Goal: Go to known website: Go to known website

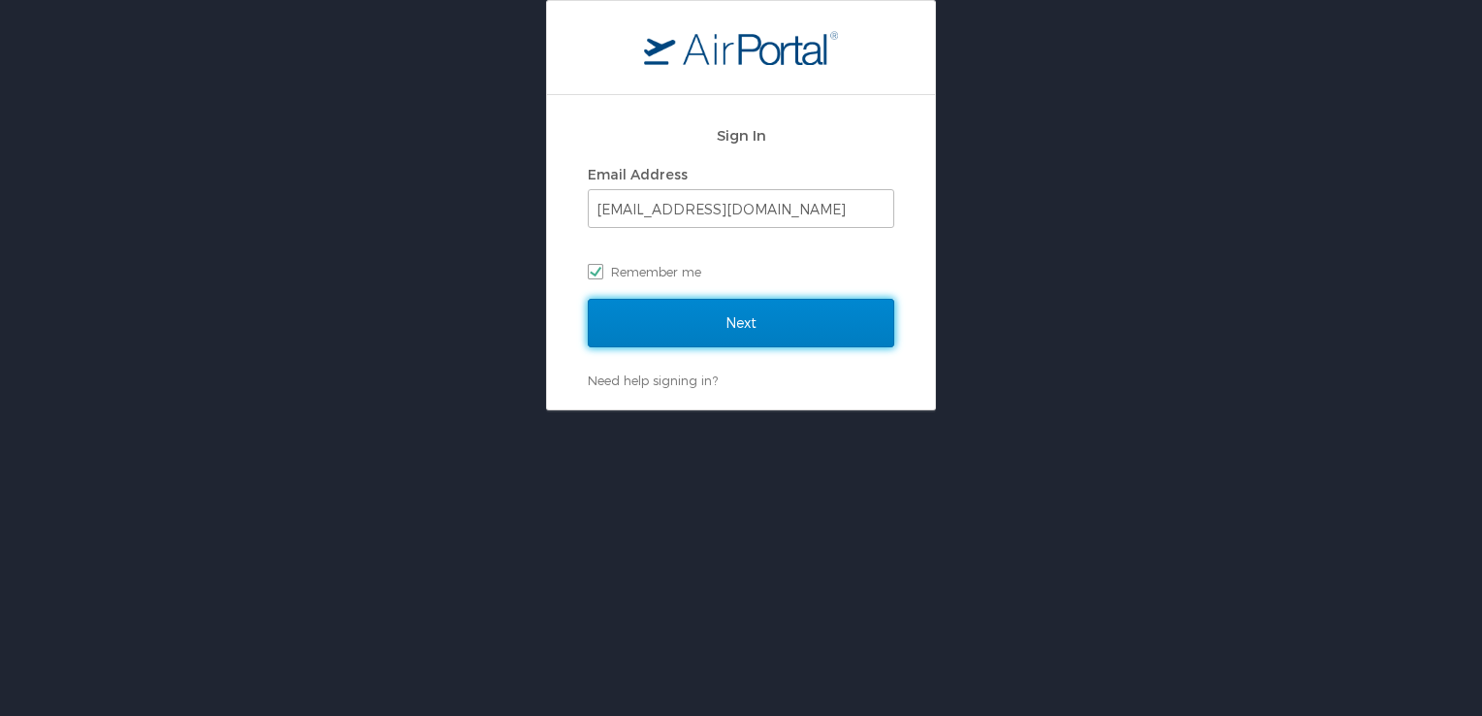
click at [667, 316] on input "Next" at bounding box center [741, 323] width 306 height 48
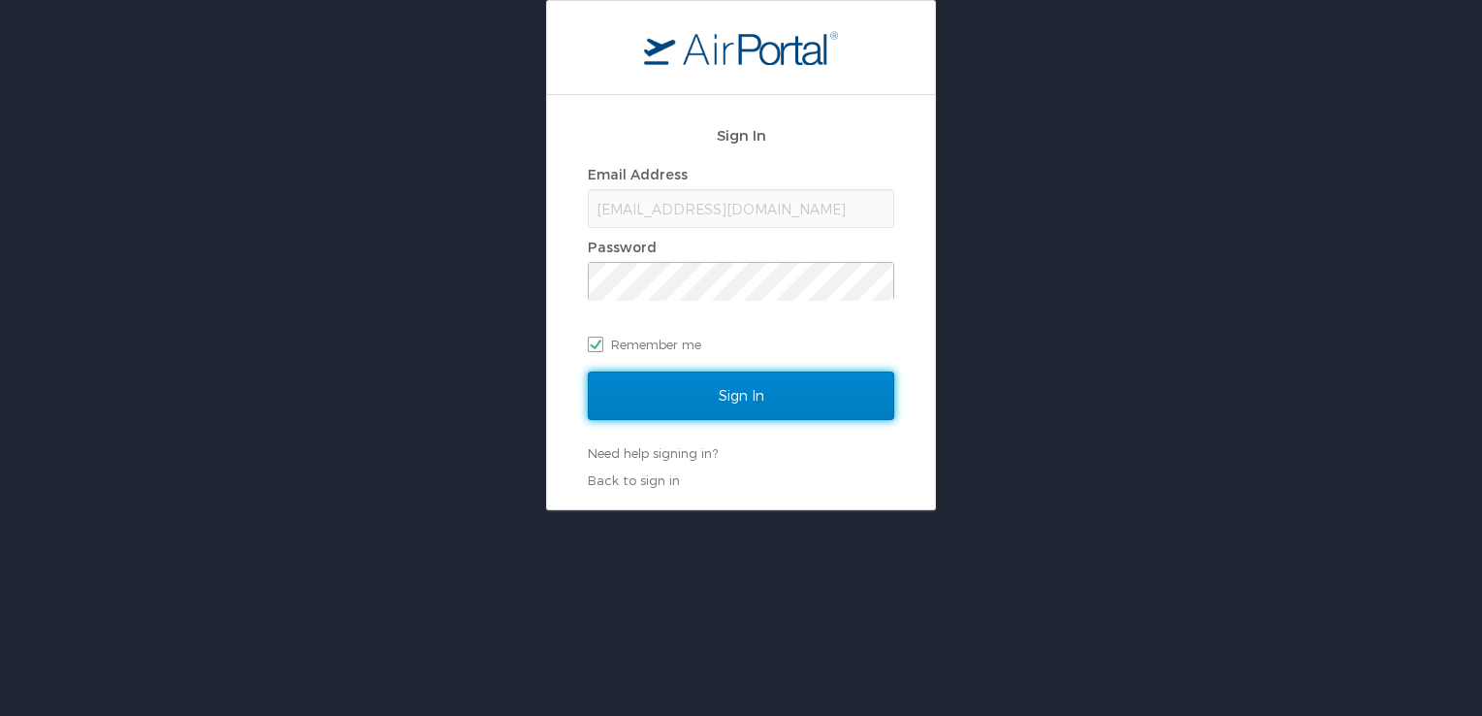
click at [760, 411] on input "Sign In" at bounding box center [741, 395] width 306 height 48
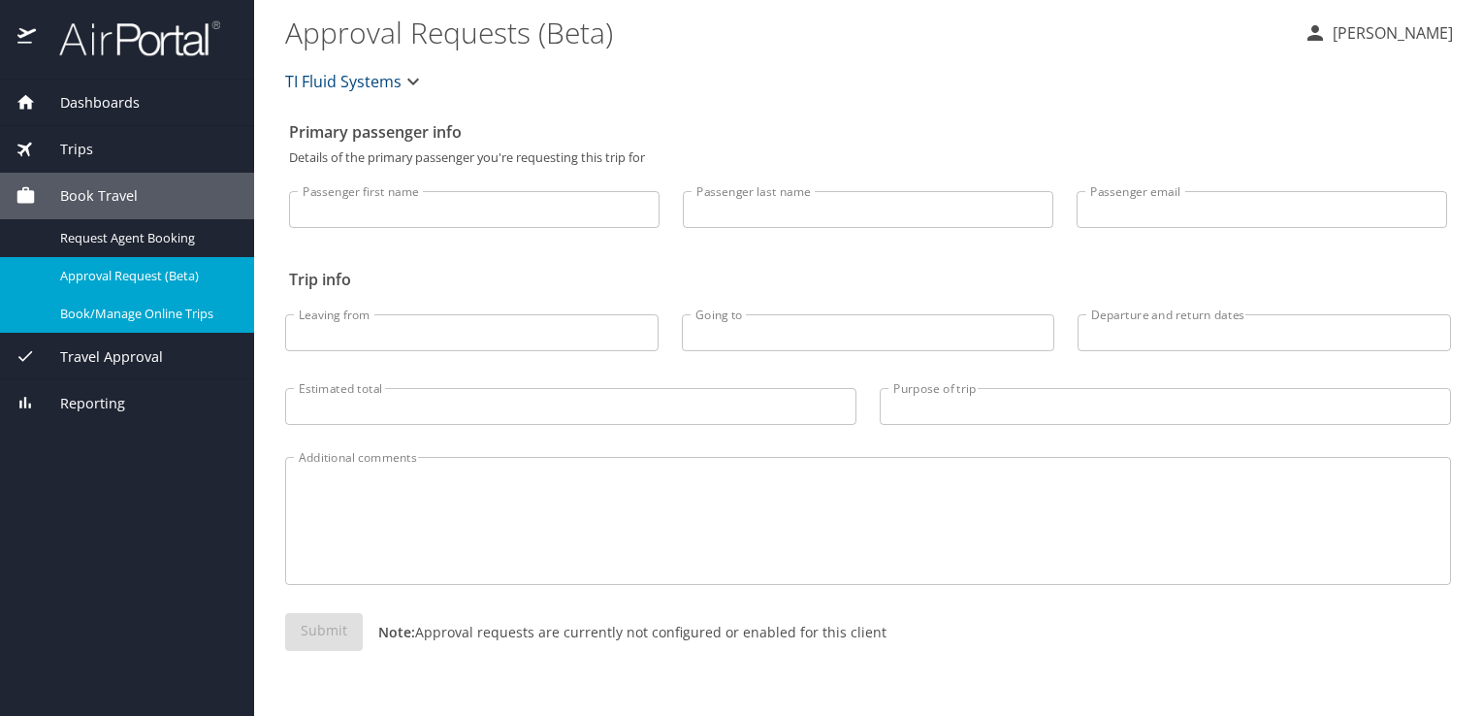
click at [124, 306] on span "Book/Manage Online Trips" at bounding box center [145, 314] width 171 height 18
